Goal: Communication & Community: Share content

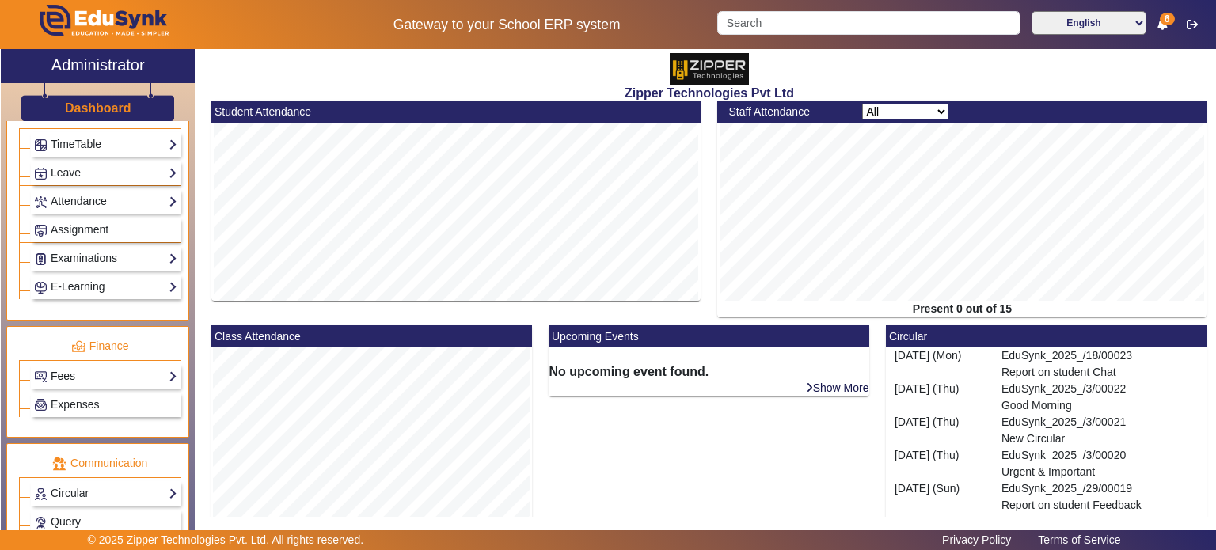
scroll to position [731, 0]
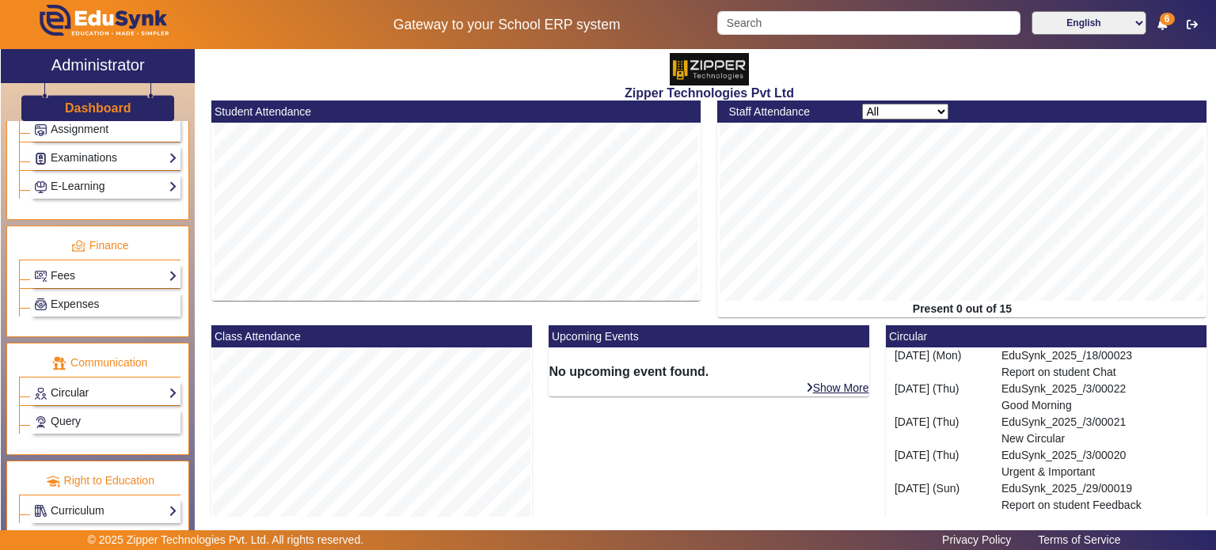
click at [102, 384] on link "Circular" at bounding box center [105, 393] width 143 height 18
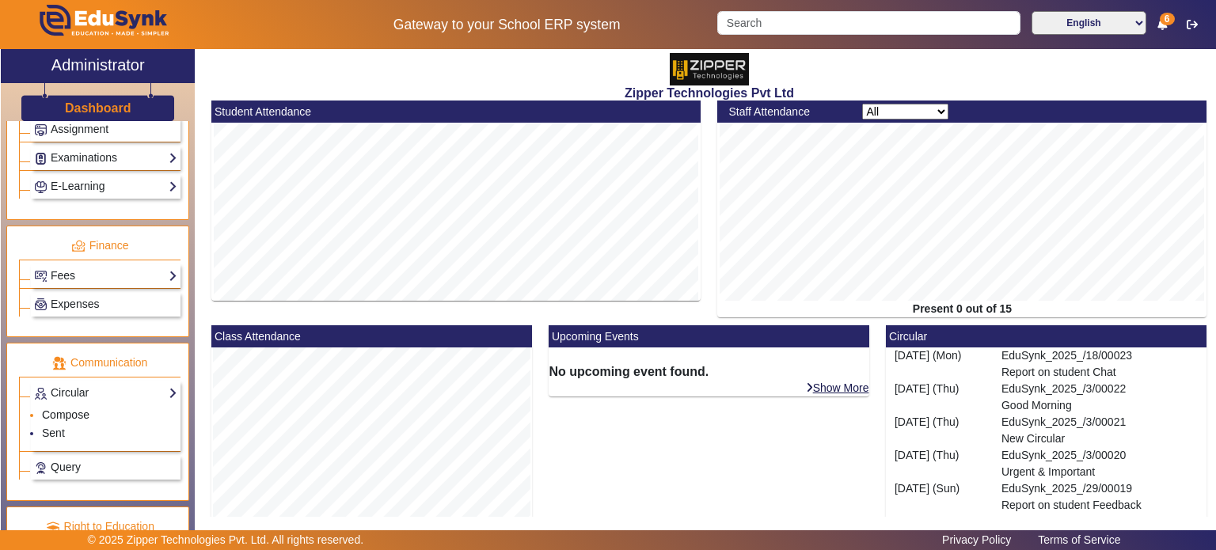
click at [76, 410] on link "Compose" at bounding box center [66, 415] width 48 height 13
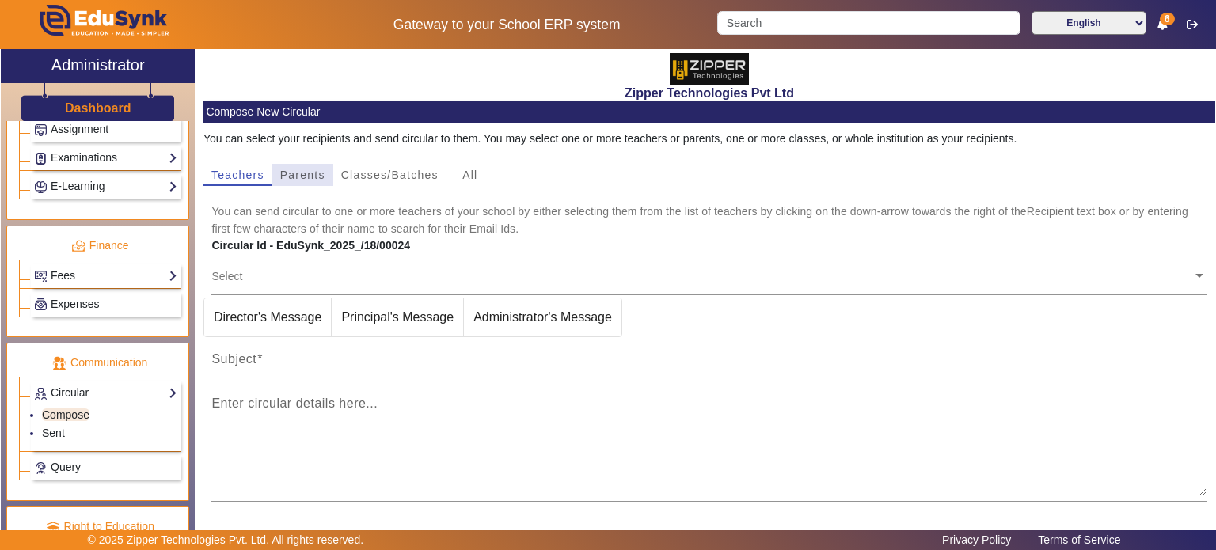
click at [314, 176] on span "Parents" at bounding box center [302, 174] width 45 height 11
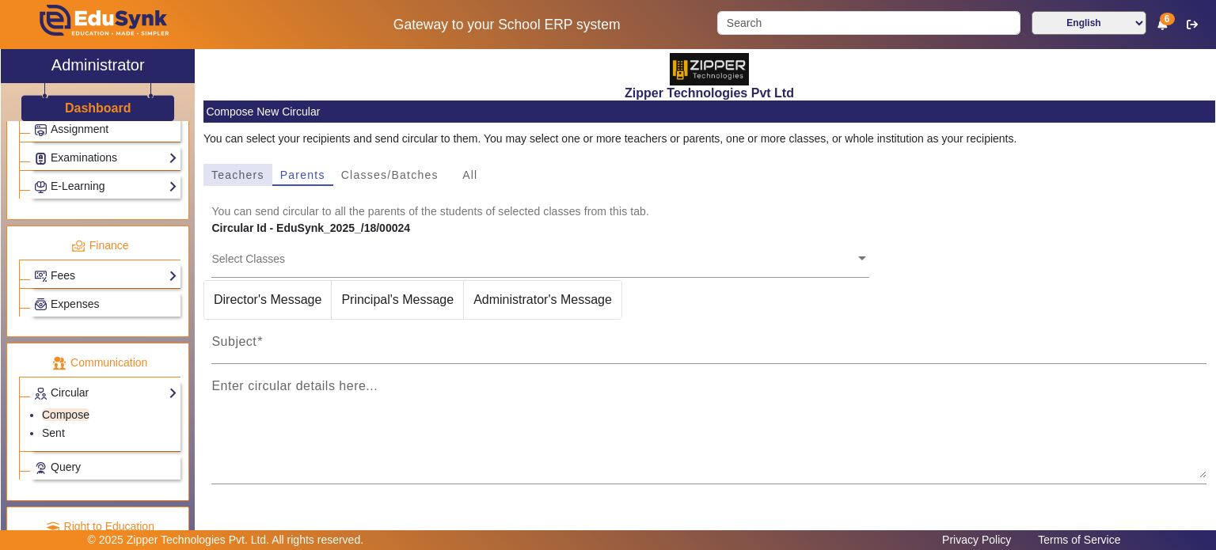
click at [254, 173] on span "Teachers" at bounding box center [237, 174] width 53 height 11
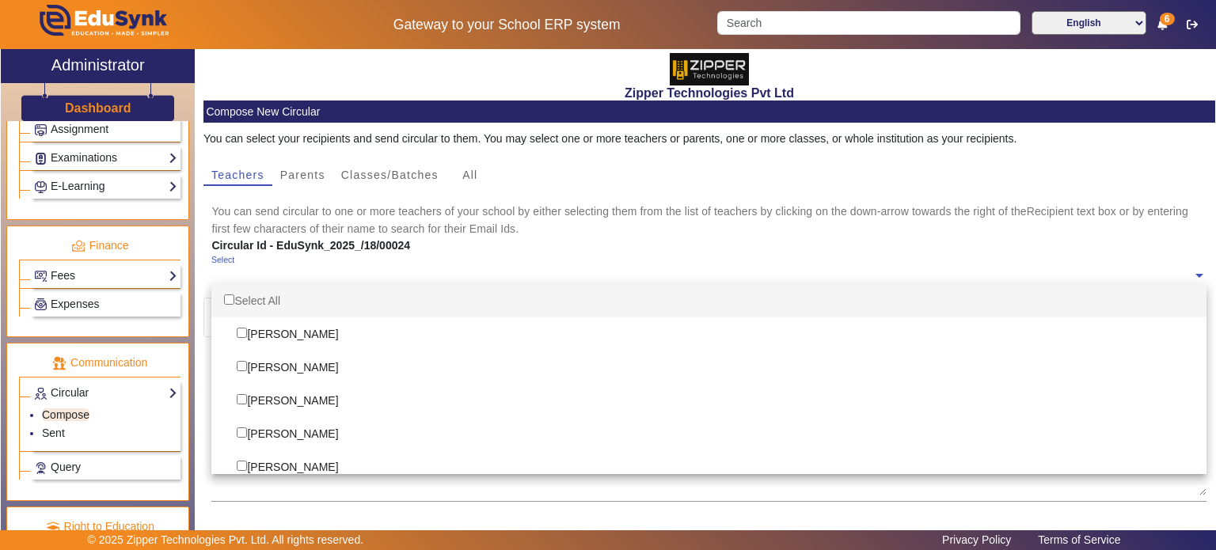
click at [303, 284] on ng-select "Select Select All [PERSON_NAME] [PERSON_NAME] [PERSON_NAME] [PERSON_NAME] [PERS…" at bounding box center [708, 276] width 995 height 44
click at [232, 299] on input "Options List" at bounding box center [229, 300] width 10 height 10
checkbox input "true"
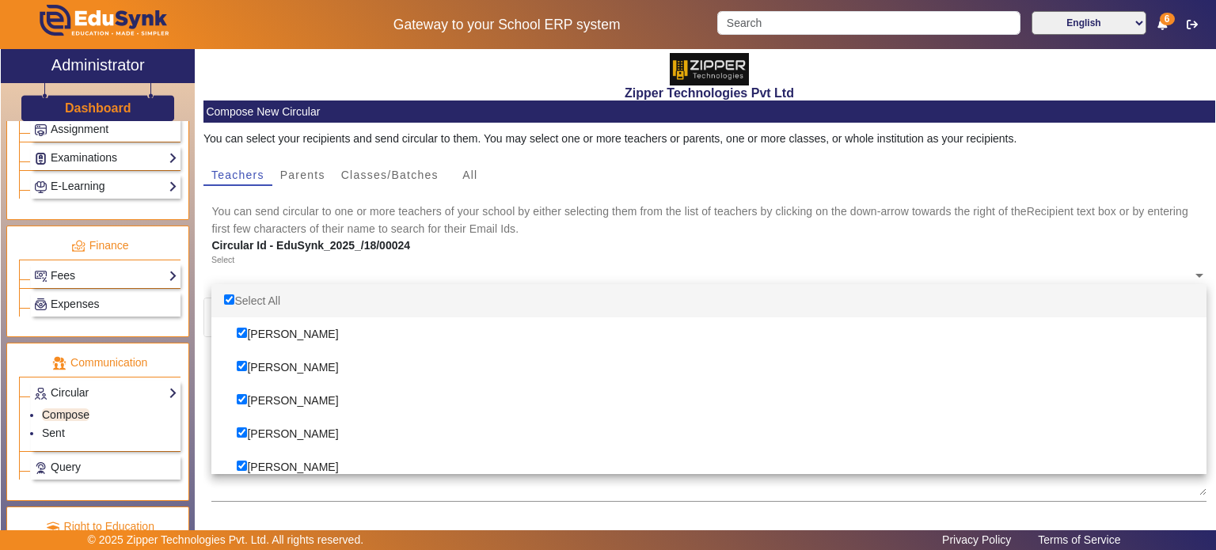
checkbox input "true"
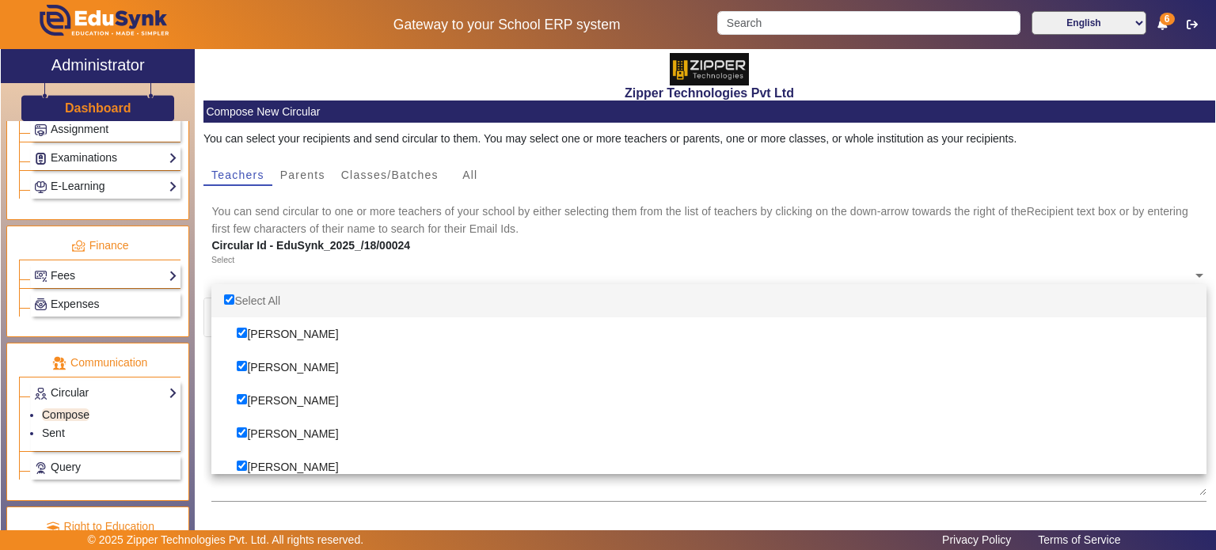
checkbox input "true"
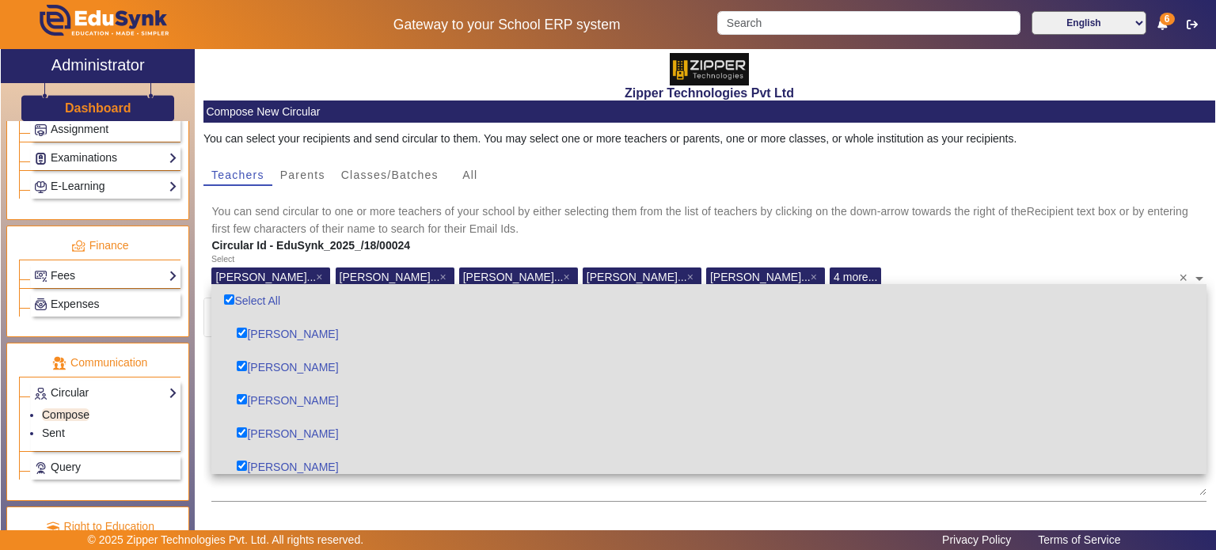
click at [567, 196] on mat-card-content "You can select your recipients and send circular to them. You may select one or…" at bounding box center [710, 367] width 1012 height 488
